Goal: Transaction & Acquisition: Purchase product/service

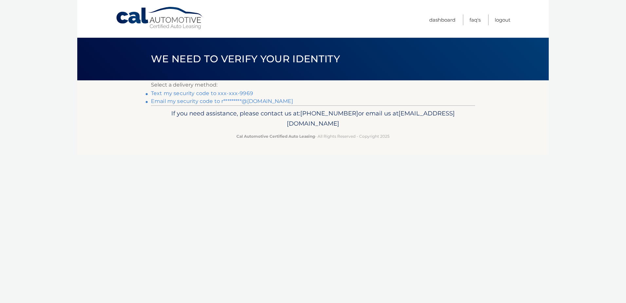
click at [230, 92] on link "Text my security code to xxx-xxx-9969" at bounding box center [202, 93] width 102 height 6
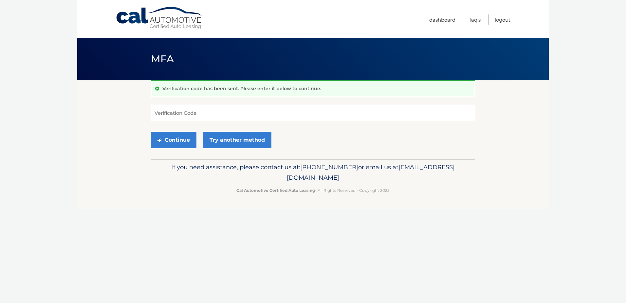
click at [229, 109] on input "Verification Code" at bounding box center [313, 113] width 324 height 16
type input "781187"
click at [162, 143] on button "Continue" at bounding box center [174, 140] width 46 height 16
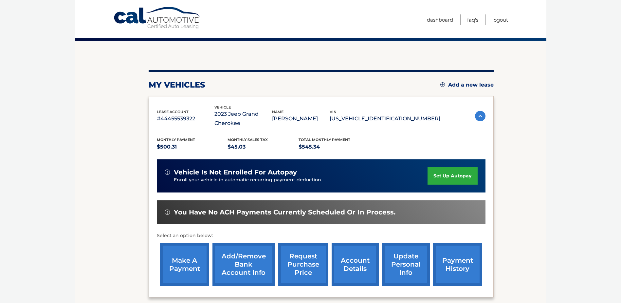
scroll to position [66, 0]
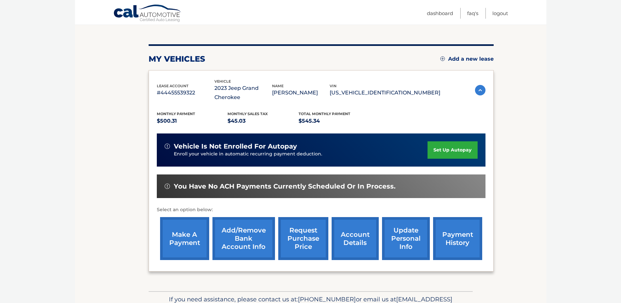
click at [189, 238] on link "make a payment" at bounding box center [184, 238] width 49 height 43
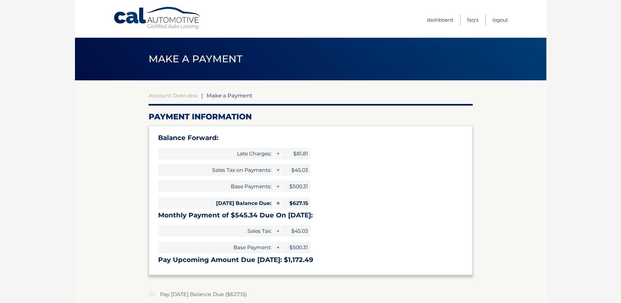
select select "YmI3ZTRhNWYtZjc5Mi00ZTc5LWFiNWEtMTdmODMyOThlNDgw"
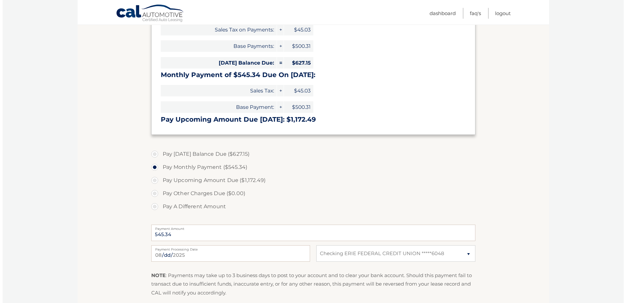
scroll to position [197, 0]
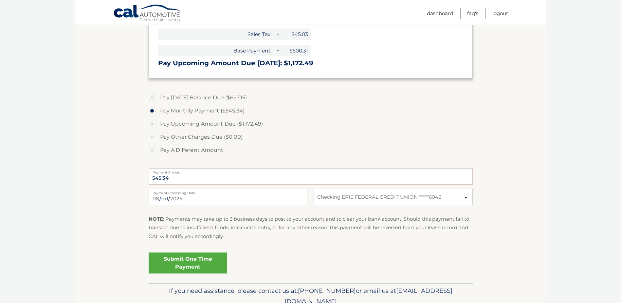
click at [186, 263] on link "Submit One Time Payment" at bounding box center [188, 262] width 79 height 21
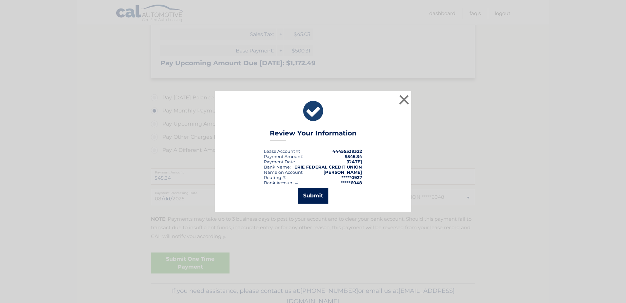
click at [320, 194] on button "Submit" at bounding box center [313, 196] width 30 height 16
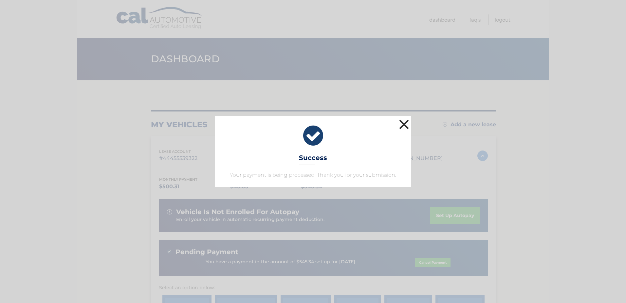
click at [401, 125] on button "×" at bounding box center [404, 124] width 13 height 13
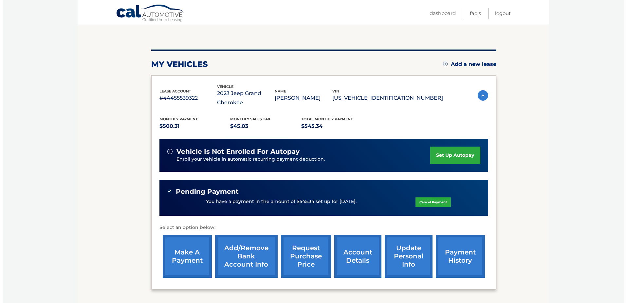
scroll to position [116, 0]
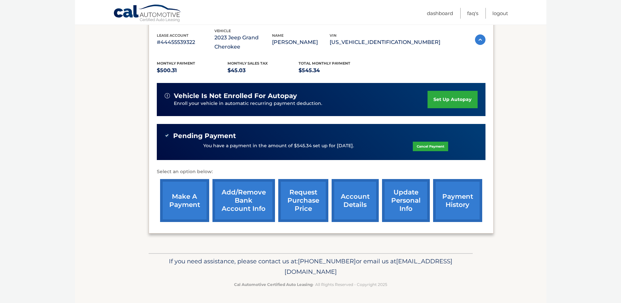
click at [299, 203] on link "request purchase price" at bounding box center [303, 200] width 50 height 43
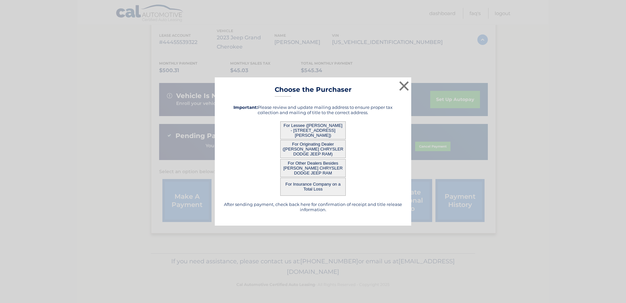
click at [306, 125] on button "For Lessee ([PERSON_NAME] - [STREET_ADDRESS][PERSON_NAME])" at bounding box center [313, 130] width 66 height 18
click at [310, 131] on button "For Lessee ([PERSON_NAME] - [STREET_ADDRESS][PERSON_NAME])" at bounding box center [313, 130] width 66 height 18
